Goal: Information Seeking & Learning: Compare options

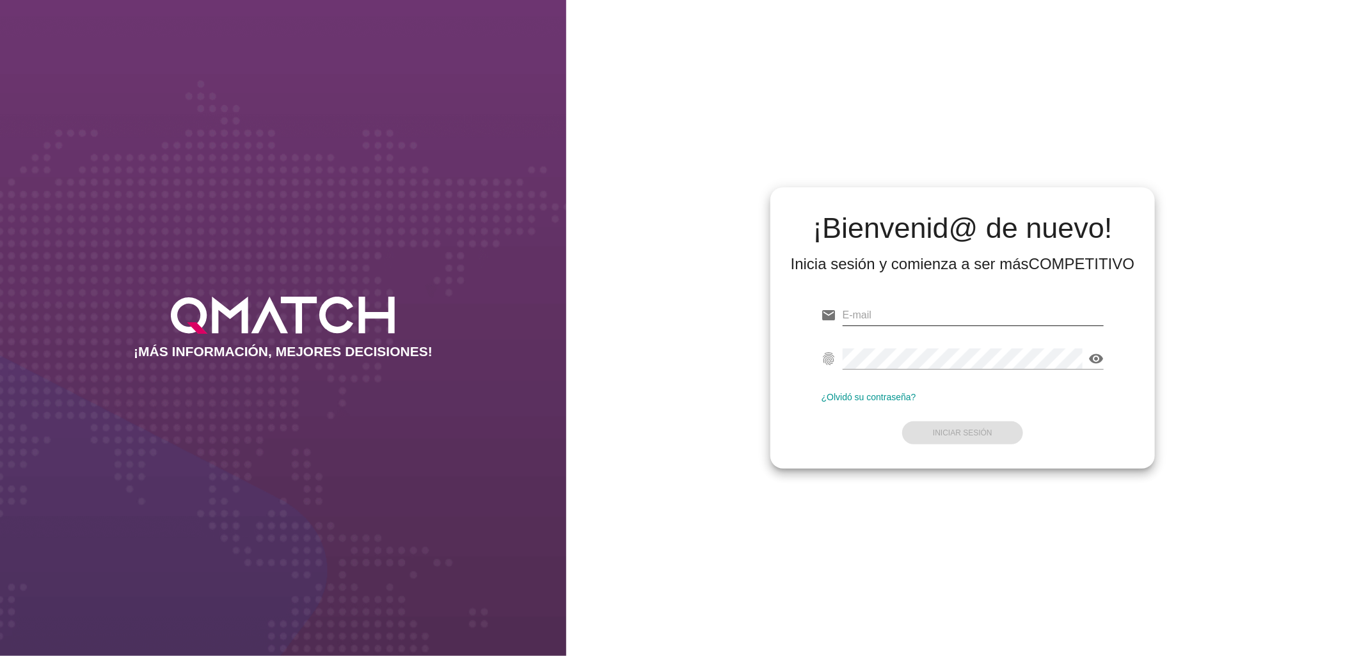
click at [881, 314] on input "email" at bounding box center [973, 315] width 262 height 20
type input "[PERSON_NAME][EMAIL_ADDRESS][PERSON_NAME][DOMAIN_NAME]"
click at [974, 440] on button "Iniciar Sesión" at bounding box center [962, 433] width 121 height 23
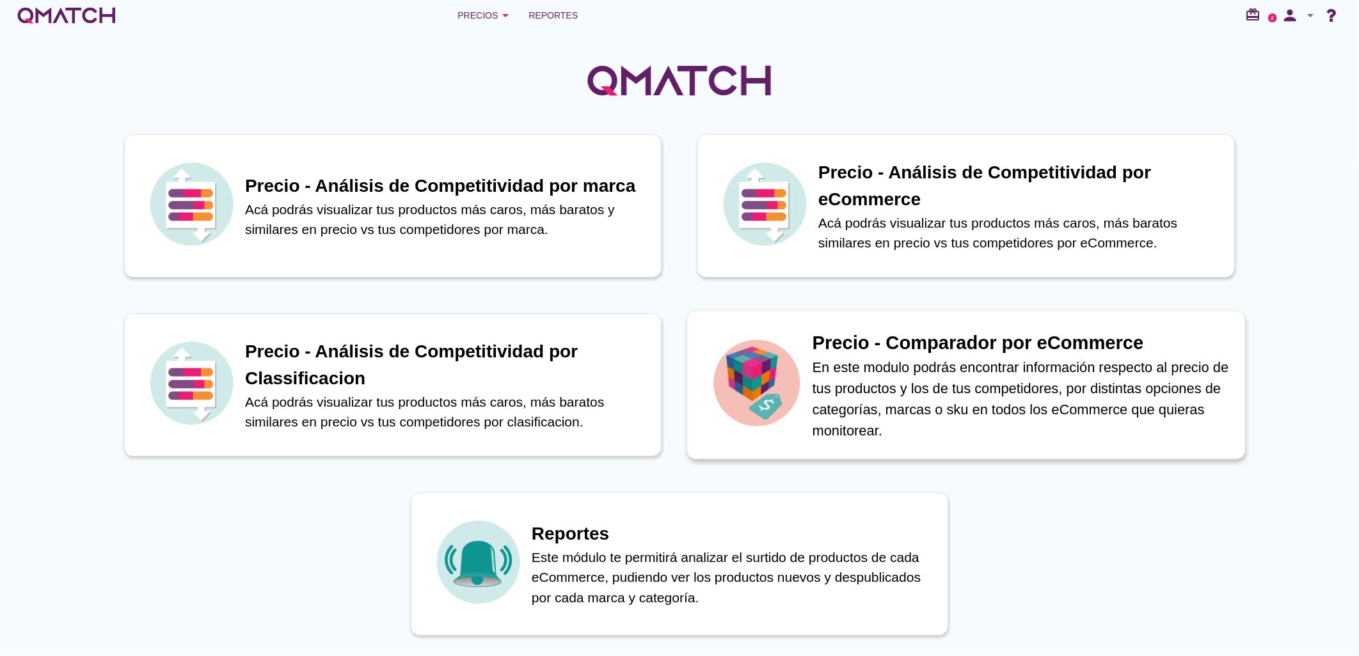
click at [986, 348] on h1 "Precio - Comparador por eCommerce" at bounding box center [1021, 343] width 419 height 28
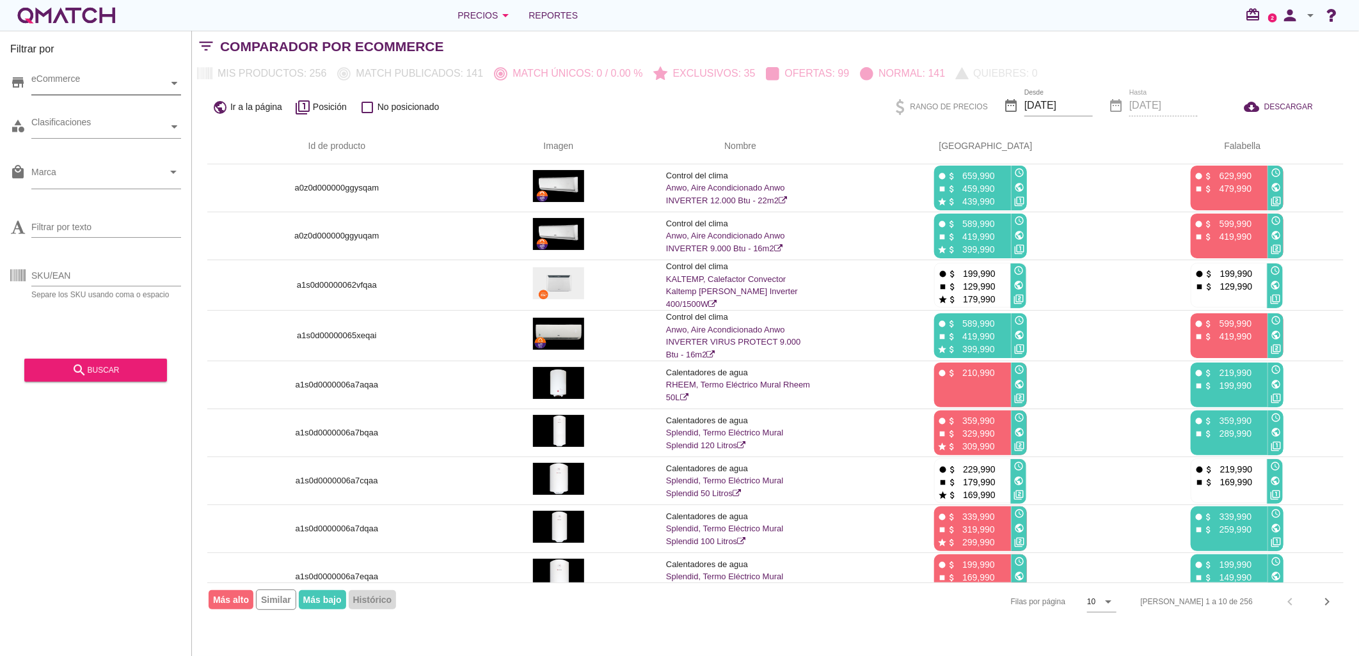
click at [102, 86] on div "eCommerce" at bounding box center [99, 83] width 137 height 13
click at [93, 95] on div "eCommerce [GEOGRAPHIC_DATA]" at bounding box center [106, 83] width 150 height 23
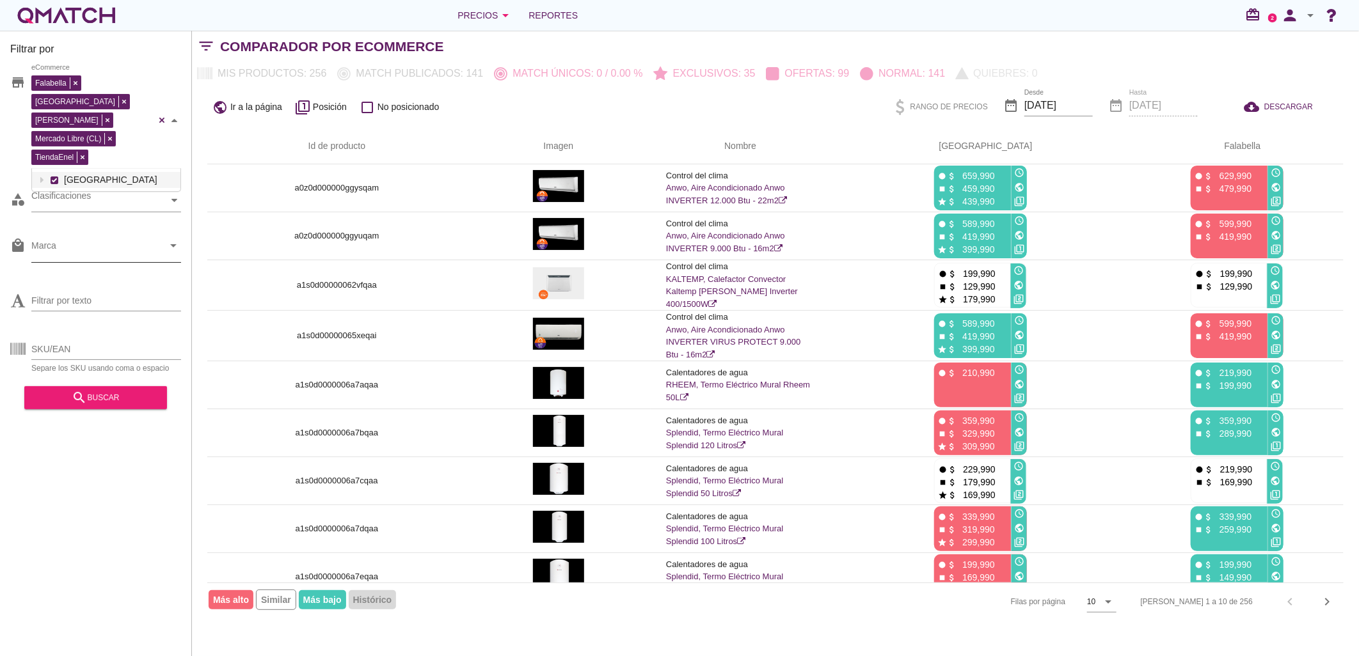
click at [91, 239] on input "Marca" at bounding box center [97, 249] width 132 height 20
type input "midea"
click at [39, 266] on link "Midea" at bounding box center [106, 265] width 150 height 31
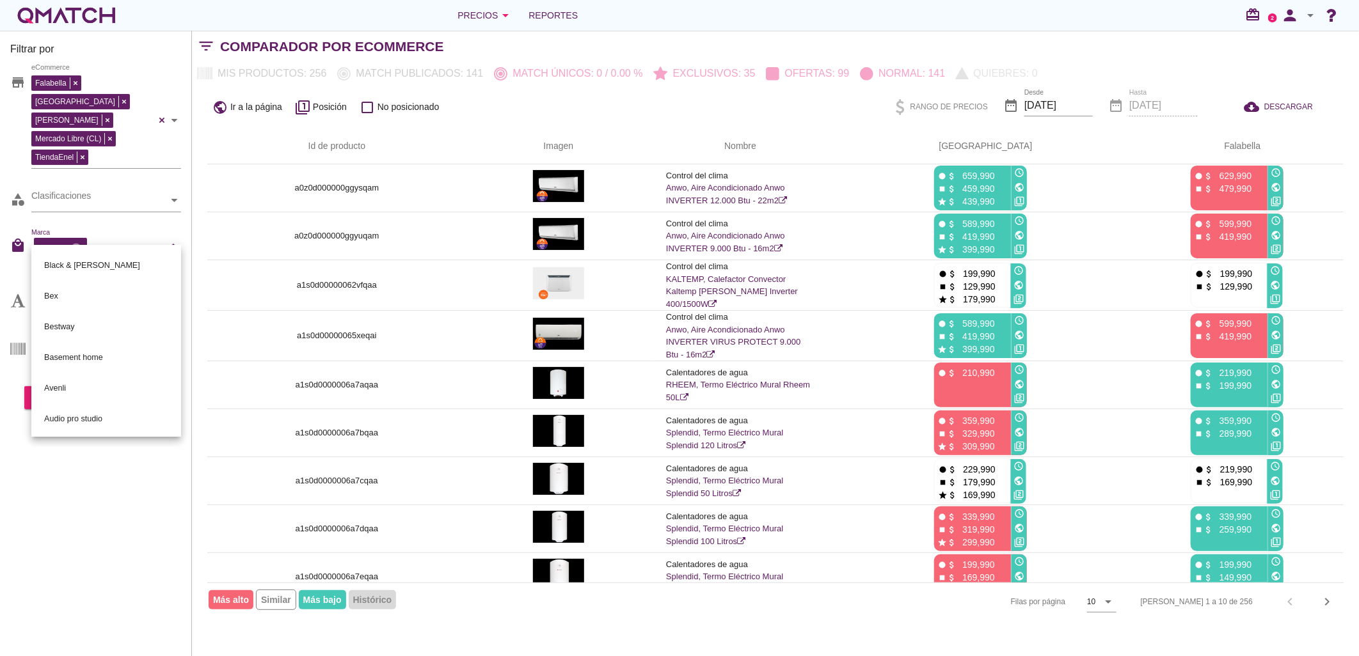
click at [100, 510] on div "Filtrar por store Falabella [PERSON_NAME] Libre (CL) TiendaEnel eCommerce categ…" at bounding box center [96, 344] width 192 height 626
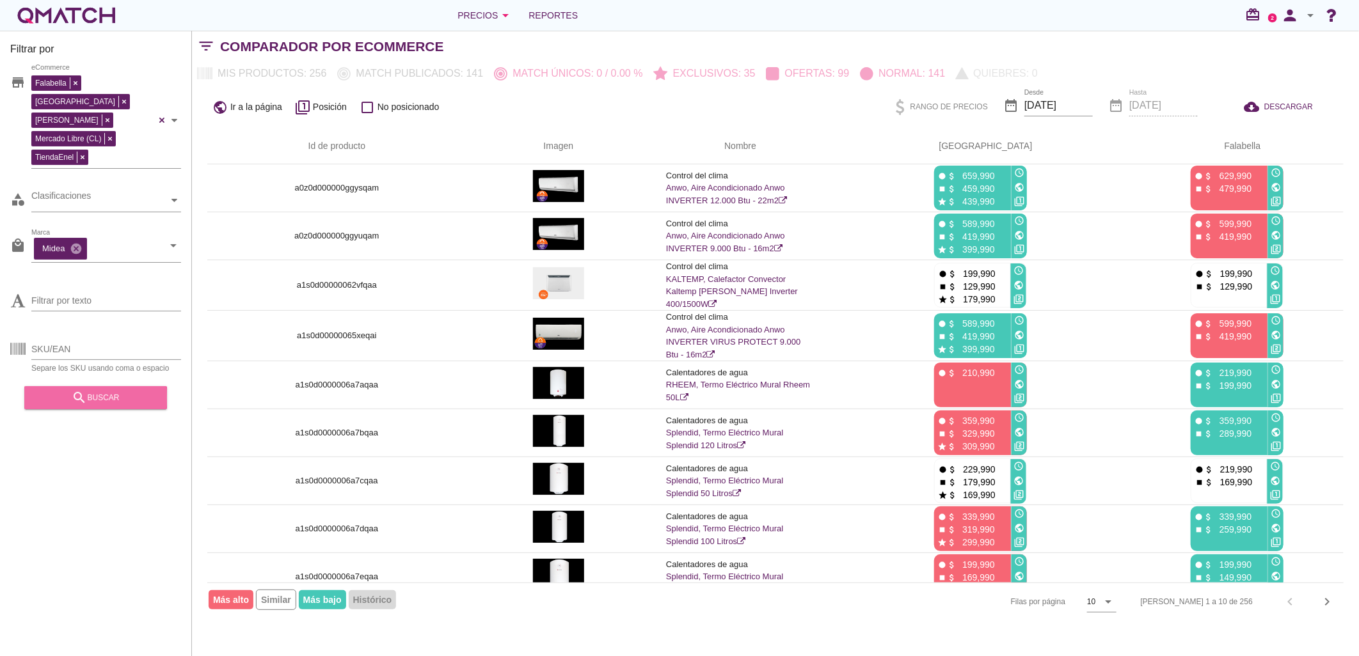
click at [67, 390] on div "search buscar" at bounding box center [96, 397] width 122 height 15
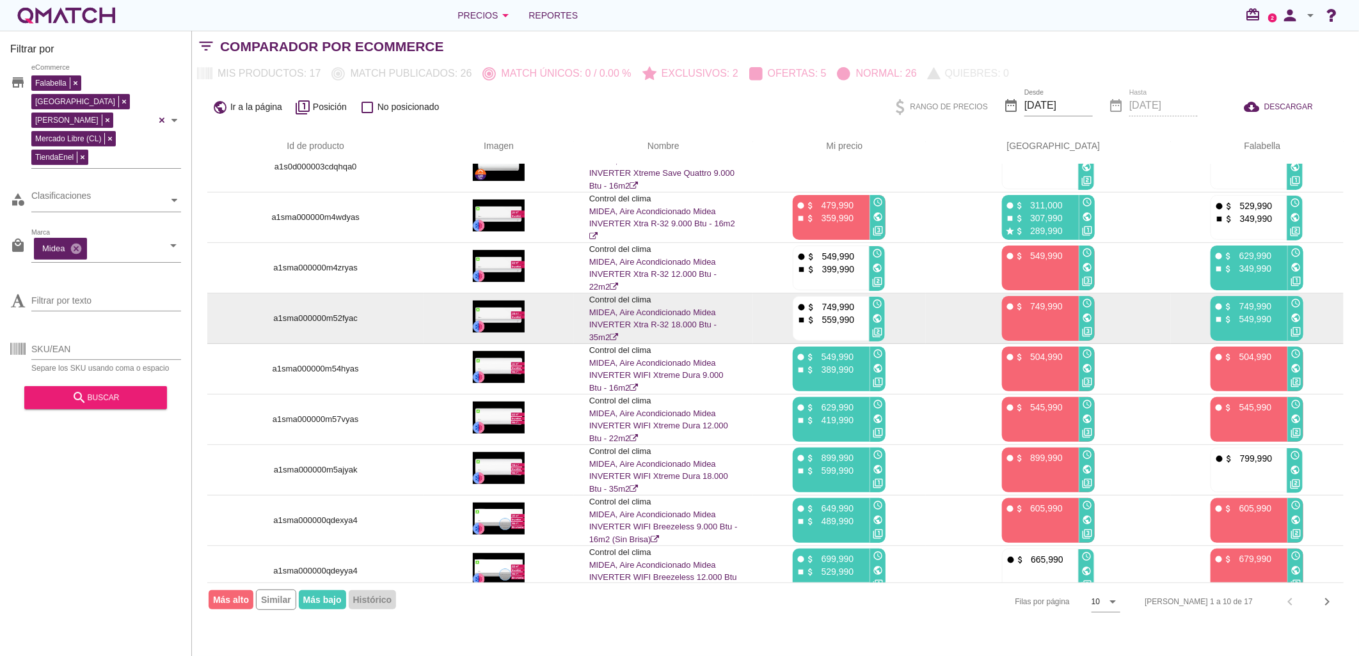
scroll to position [86, 0]
